Goal: Transaction & Acquisition: Purchase product/service

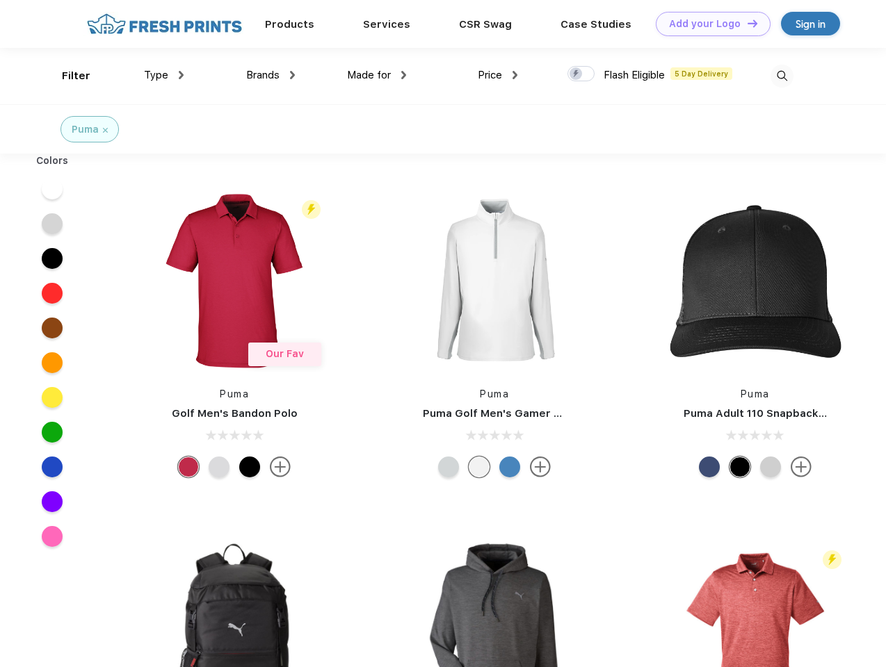
click at [708, 24] on link "Add your Logo Design Tool" at bounding box center [713, 24] width 115 height 24
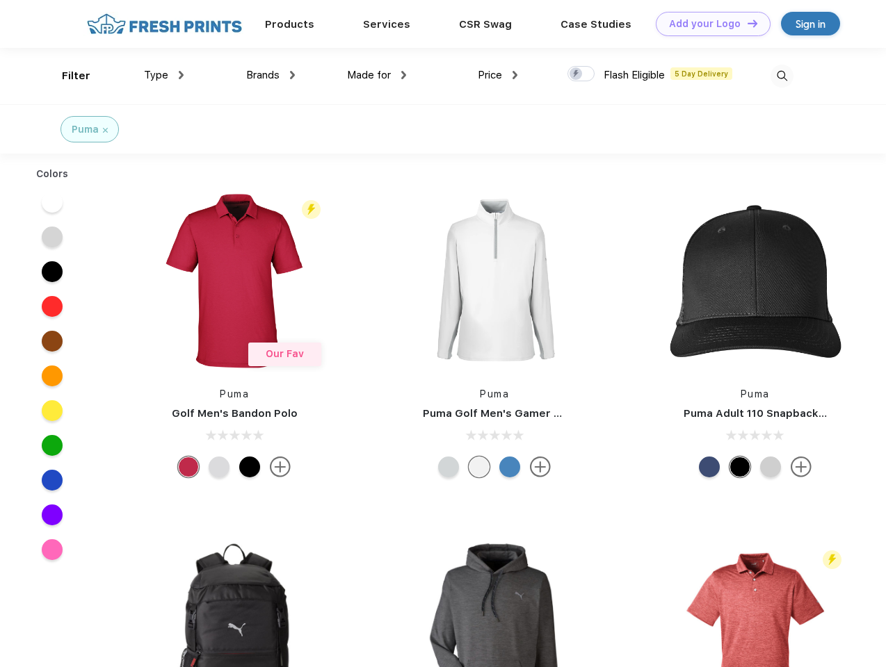
click at [0, 0] on div "Design Tool" at bounding box center [0, 0] width 0 height 0
click at [746, 23] on link "Add your Logo Design Tool" at bounding box center [713, 24] width 115 height 24
click at [67, 76] on div "Filter" at bounding box center [76, 76] width 29 height 16
click at [164, 75] on span "Type" at bounding box center [156, 75] width 24 height 13
click at [270, 75] on span "Brands" at bounding box center [262, 75] width 33 height 13
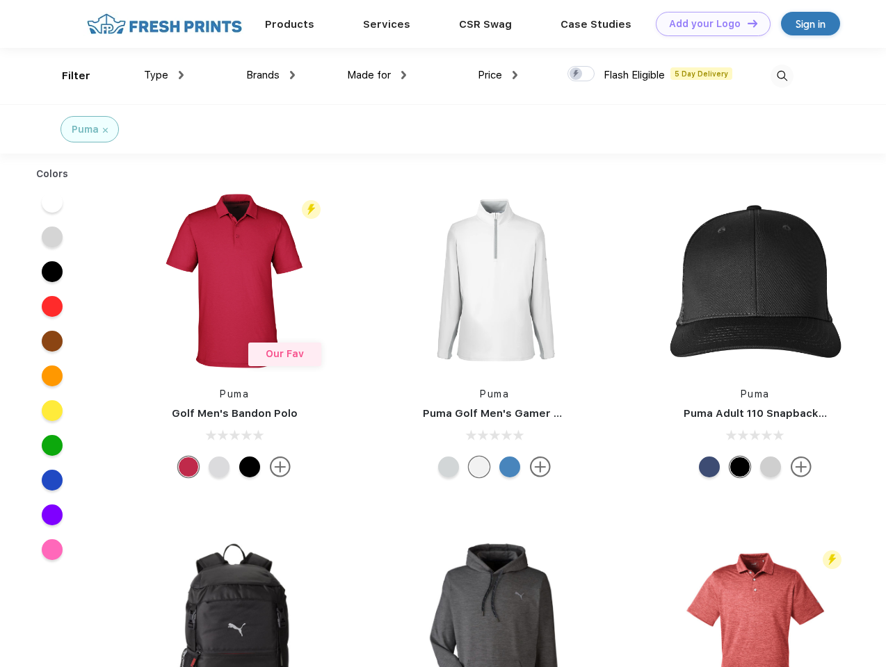
click at [377, 75] on span "Made for" at bounding box center [369, 75] width 44 height 13
click at [498, 75] on span "Price" at bounding box center [490, 75] width 24 height 13
click at [581, 74] on div at bounding box center [580, 73] width 27 height 15
click at [576, 74] on input "checkbox" at bounding box center [571, 69] width 9 height 9
click at [782, 76] on img at bounding box center [781, 76] width 23 height 23
